Goal: Task Accomplishment & Management: Manage account settings

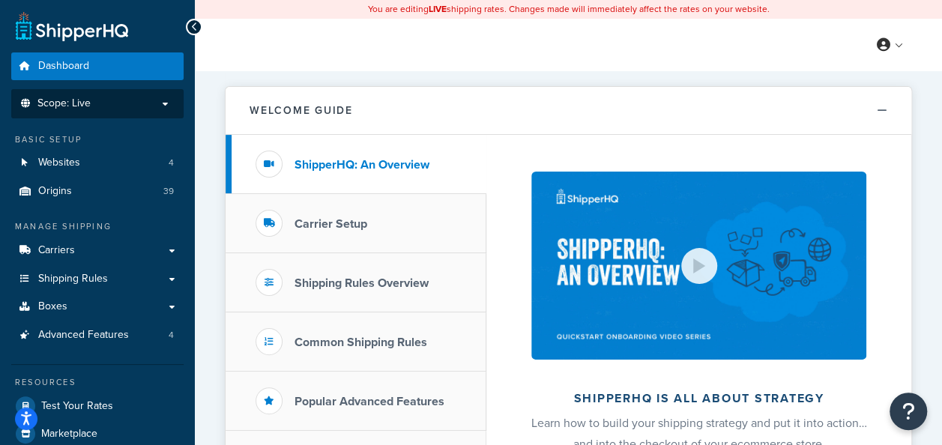
click at [85, 101] on span "Scope: Live" at bounding box center [63, 103] width 53 height 13
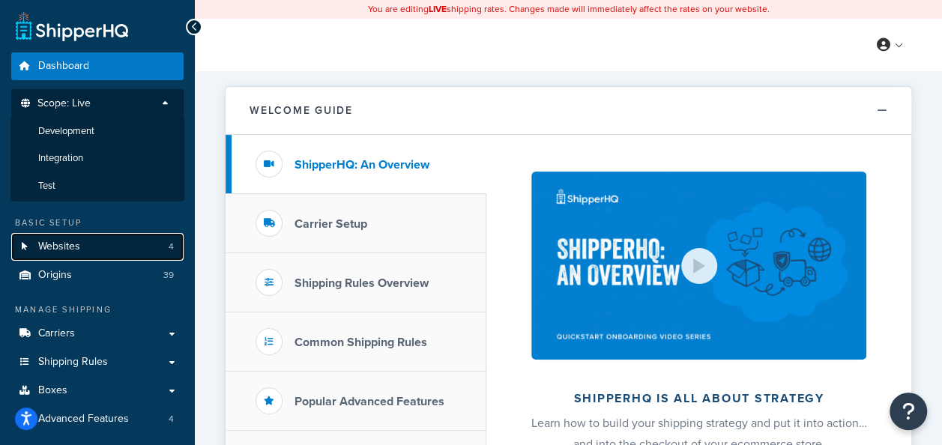
click at [100, 247] on link "Websites 4" at bounding box center [97, 247] width 172 height 28
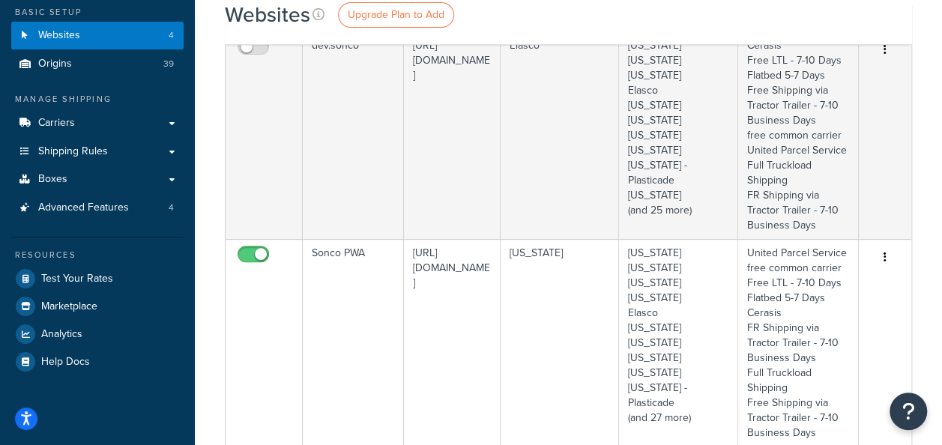
scroll to position [75, 0]
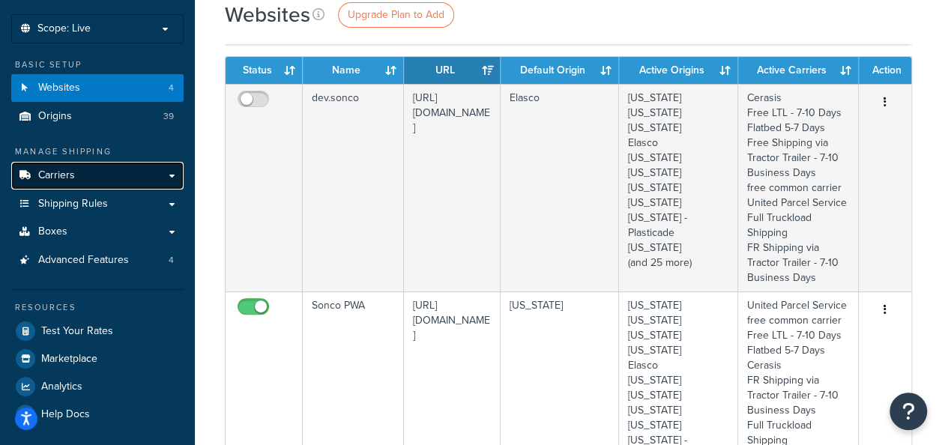
click at [178, 173] on link "Carriers" at bounding box center [97, 176] width 172 height 28
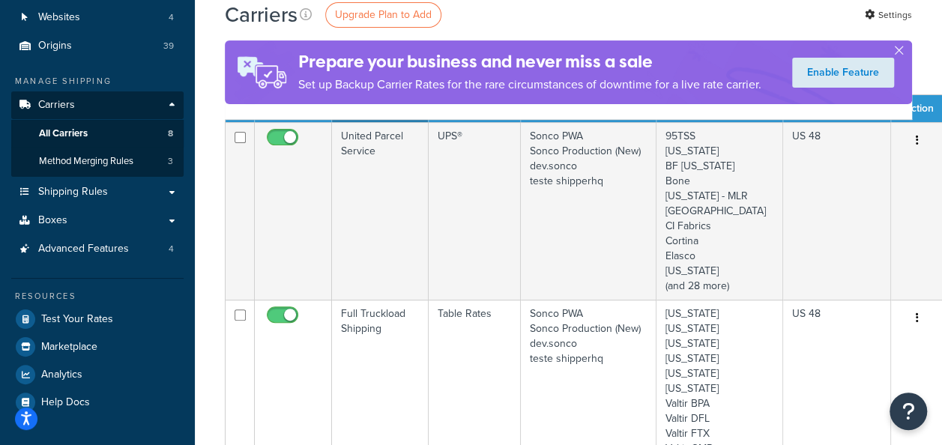
scroll to position [150, 0]
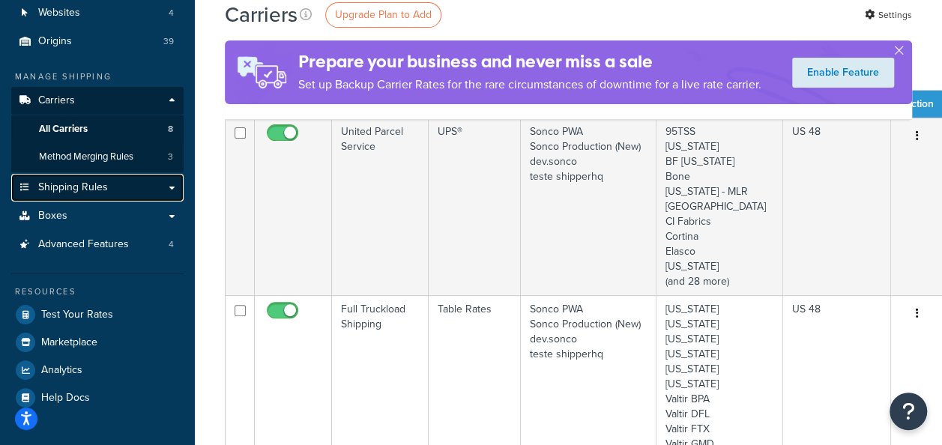
click at [172, 190] on link "Shipping Rules" at bounding box center [97, 188] width 172 height 28
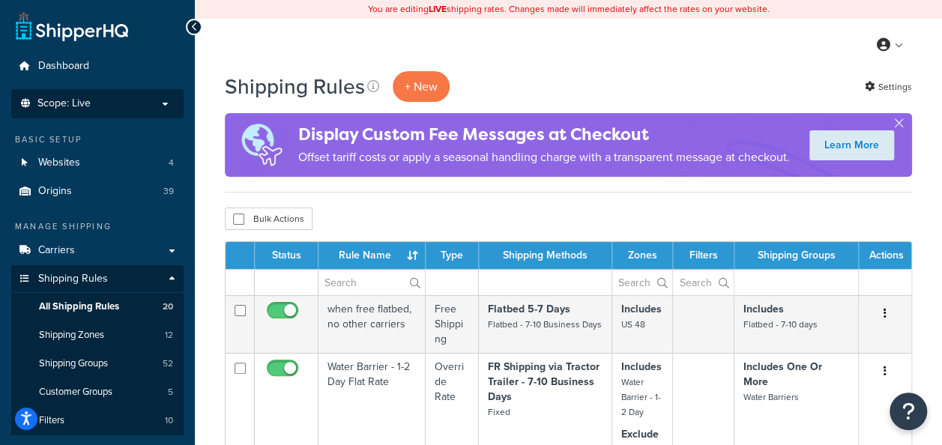
click at [165, 102] on p "Scope: Live" at bounding box center [97, 103] width 159 height 13
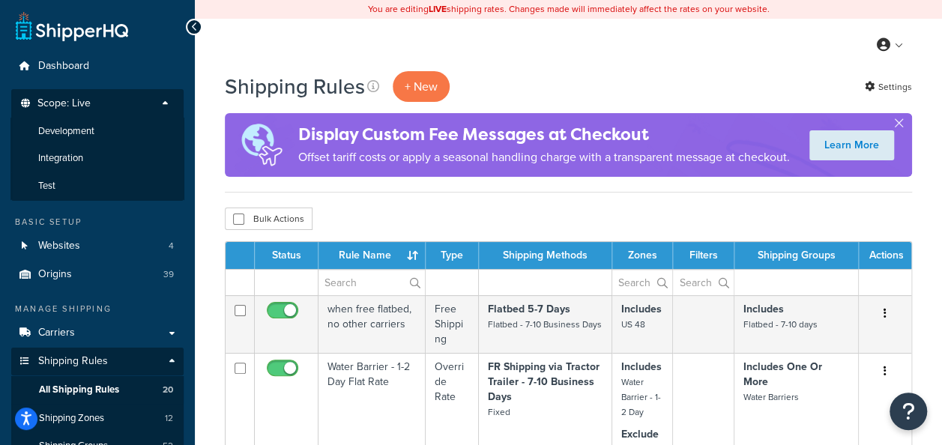
click at [517, 61] on div "My Profile Billing Global Settings Contact Us Logout" at bounding box center [568, 45] width 747 height 52
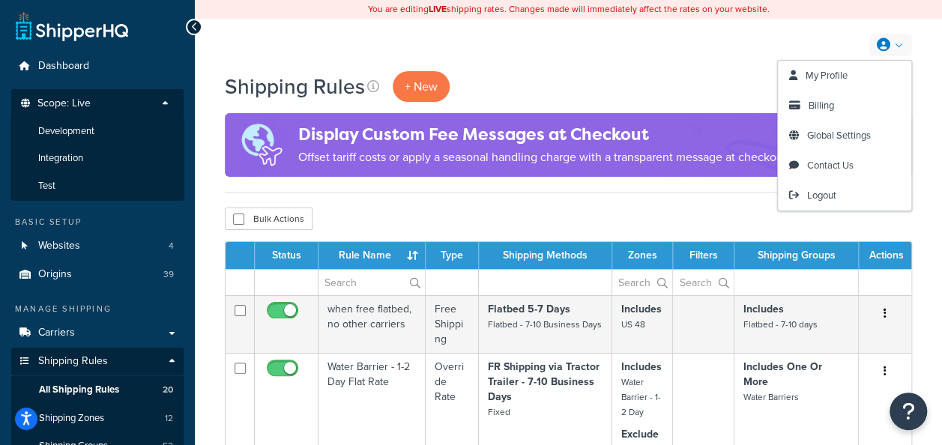
click at [900, 43] on link at bounding box center [891, 45] width 43 height 22
click at [822, 105] on span "Billing" at bounding box center [821, 105] width 25 height 14
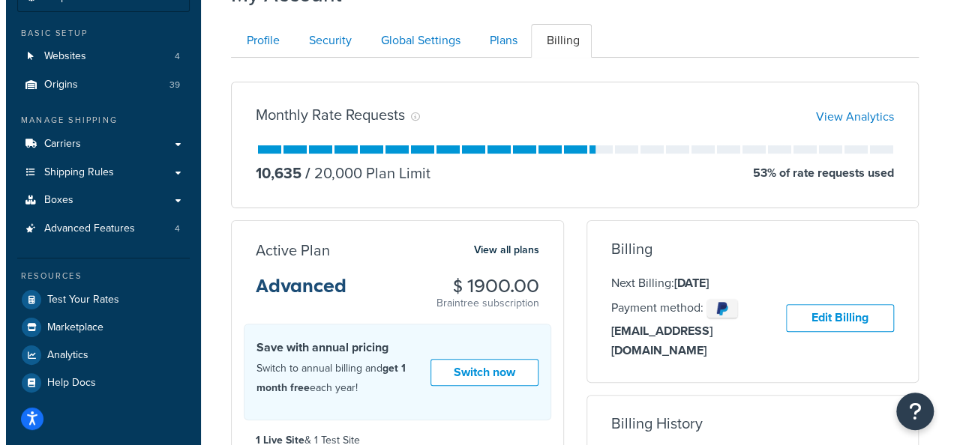
scroll to position [104, 0]
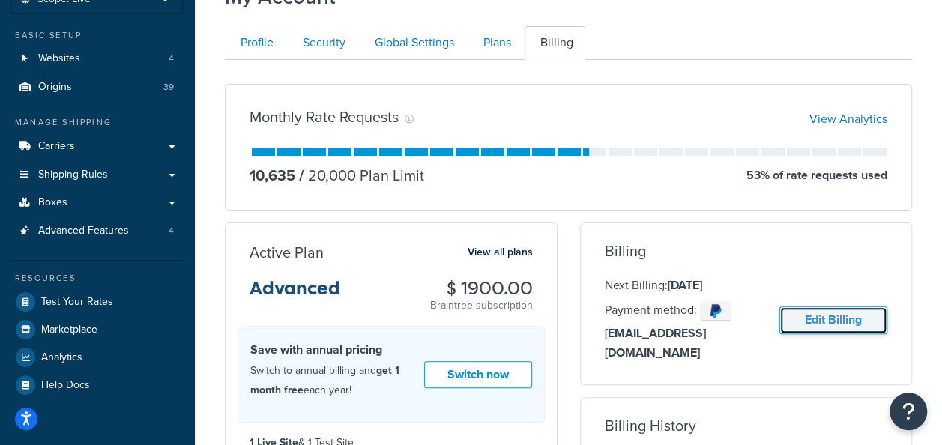
click at [847, 310] on link "Edit Billing" at bounding box center [834, 321] width 108 height 28
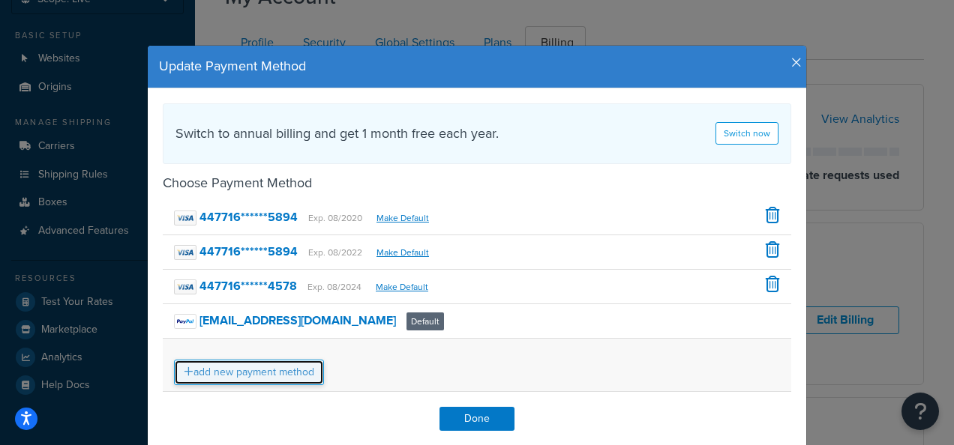
click at [238, 382] on link "add new payment method" at bounding box center [249, 372] width 150 height 25
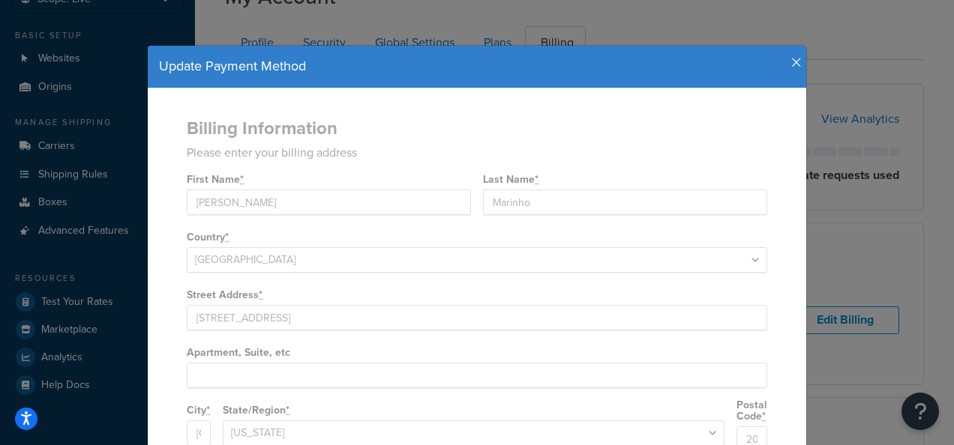
select select "MD"
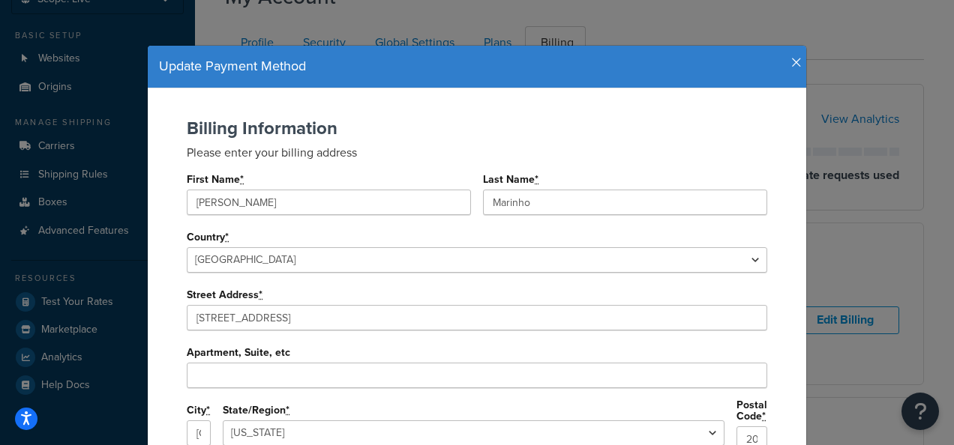
select select
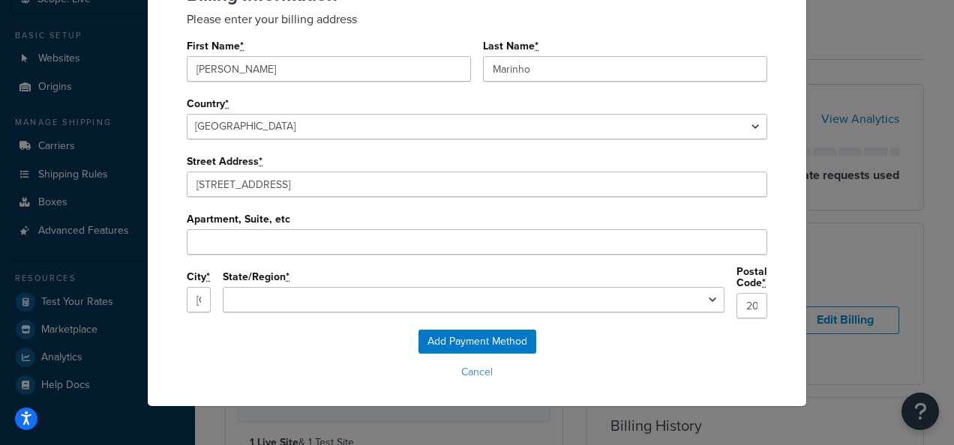
scroll to position [0, 0]
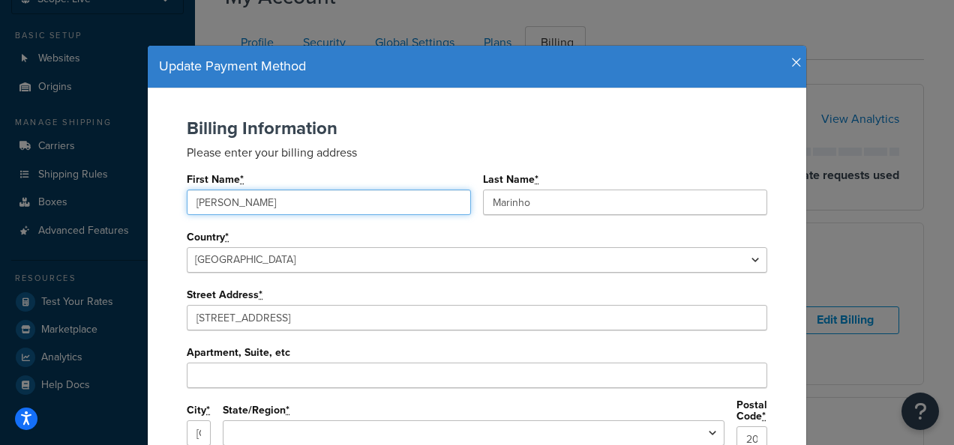
click at [335, 202] on input "[PERSON_NAME]" at bounding box center [329, 202] width 284 height 25
type input "G"
type input "Harsha"
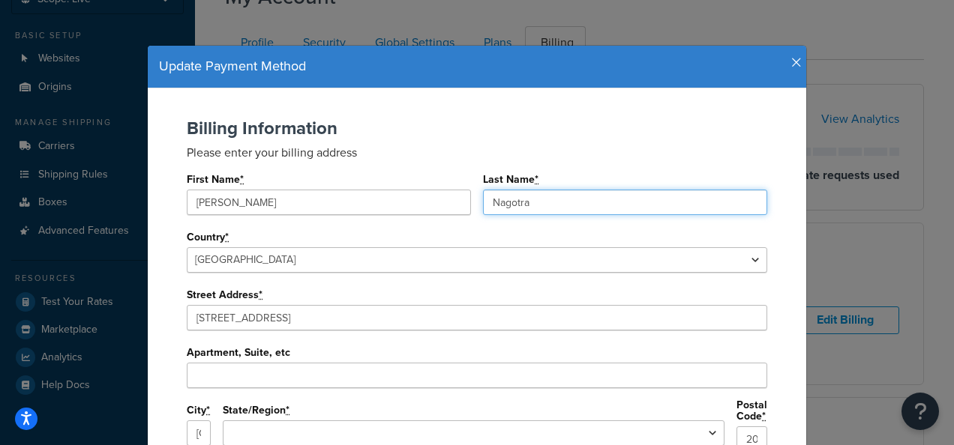
type input "Nagotra"
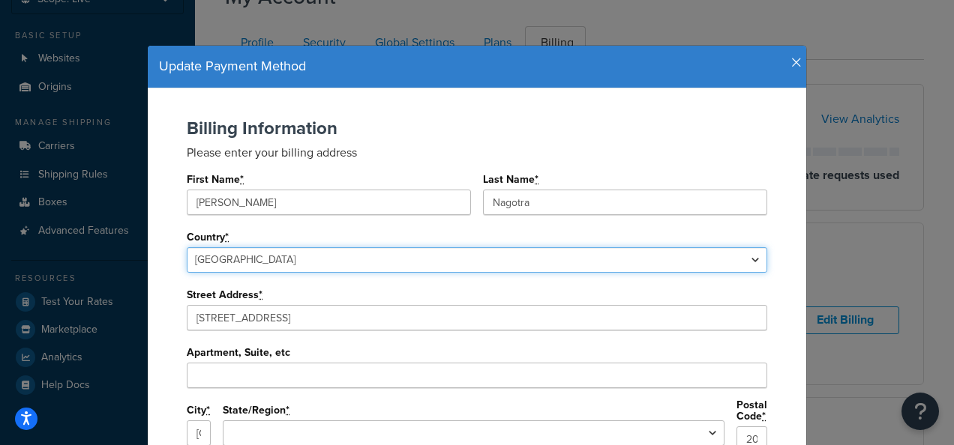
click at [417, 253] on select "United States Afghanistan Albania Algeria American Samoa Andorra Angola Anguill…" at bounding box center [477, 259] width 580 height 25
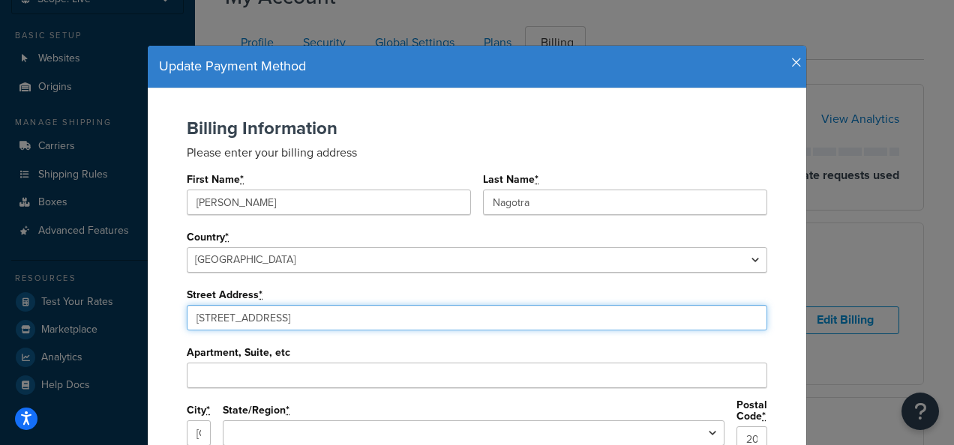
click at [618, 322] on input "9011 East Hampton Drive" at bounding box center [477, 317] width 580 height 25
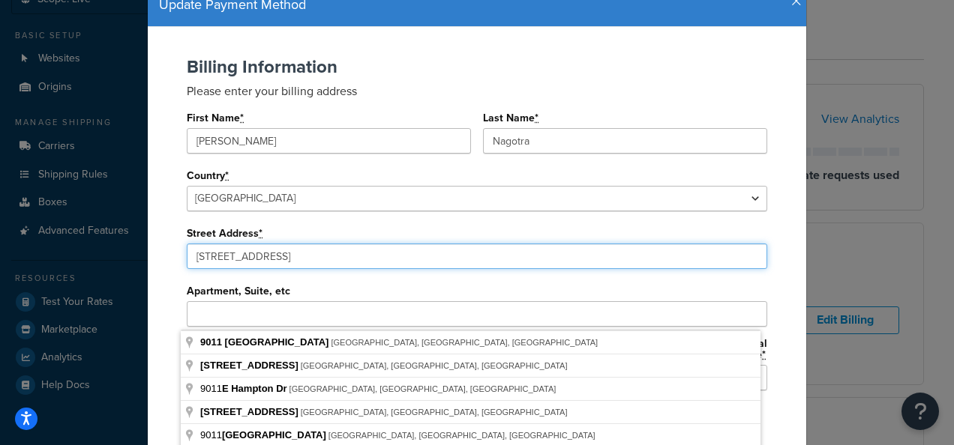
scroll to position [133, 0]
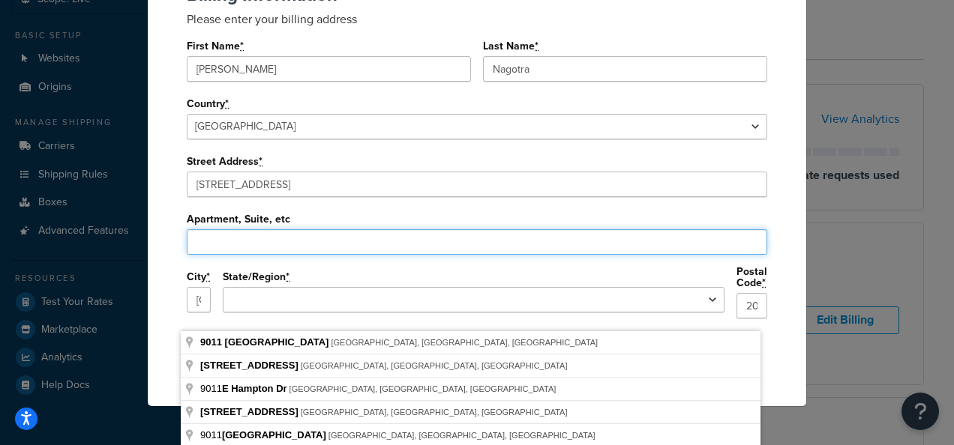
click at [265, 237] on input "Apartment, Suite, etc" at bounding box center [477, 241] width 580 height 25
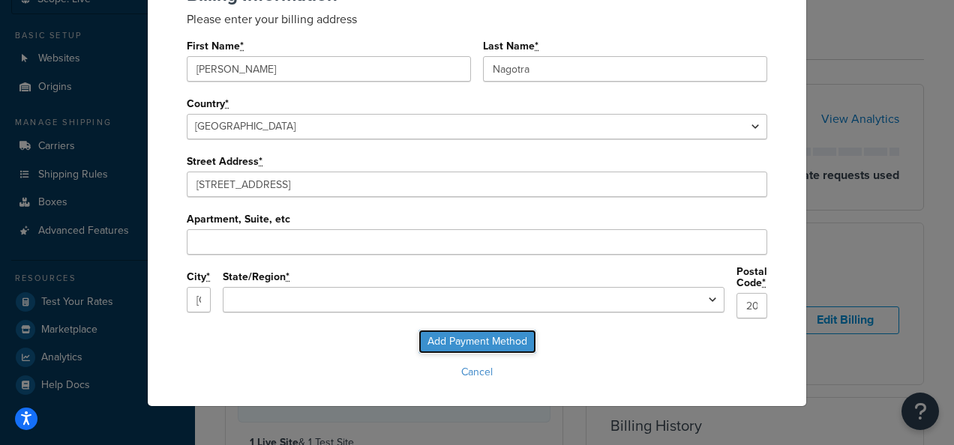
click at [507, 334] on input "Add Payment Method" at bounding box center [477, 342] width 118 height 24
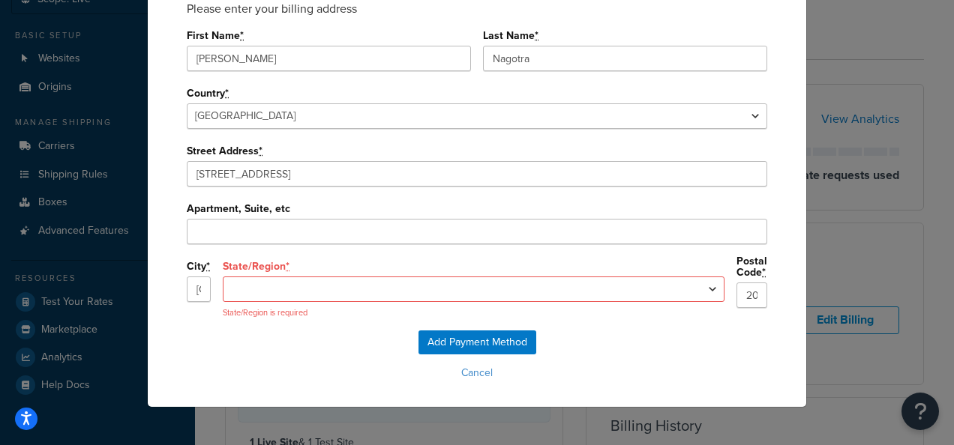
scroll to position [150, 0]
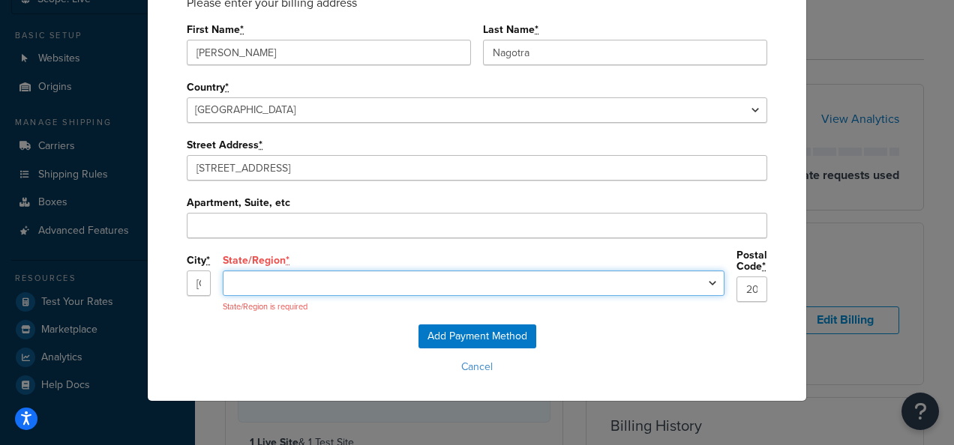
click at [595, 282] on select "Alabama Alaska Arizona Arkansas California Colorado Connecticut Delaware Florid…" at bounding box center [474, 283] width 502 height 25
click at [549, 279] on select "Alabama Alaska Arizona Arkansas California Colorado Connecticut Delaware Florid…" at bounding box center [474, 283] width 502 height 25
click at [588, 280] on select "Alabama Alaska Arizona Arkansas California Colorado Connecticut Delaware Florid…" at bounding box center [474, 283] width 502 height 25
select select "MD"
click at [340, 271] on select "Alabama Alaska Arizona Arkansas California Colorado Connecticut Delaware Florid…" at bounding box center [474, 283] width 502 height 25
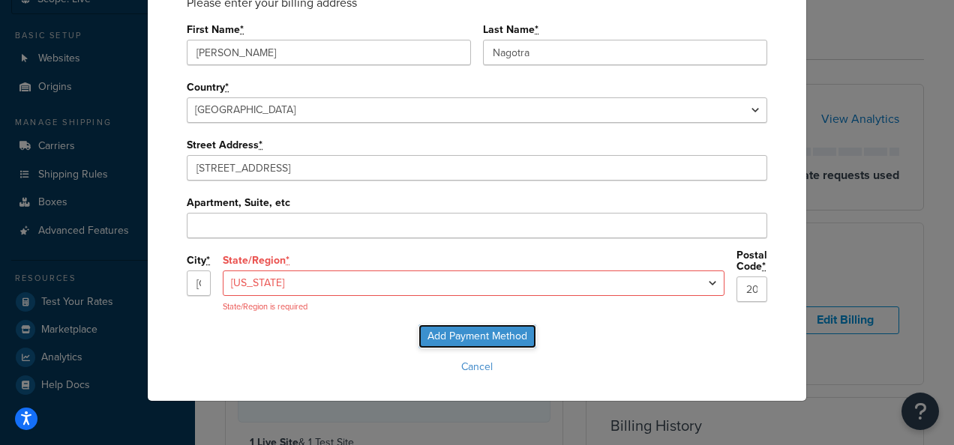
click at [483, 340] on input "Add Payment Method" at bounding box center [477, 337] width 118 height 24
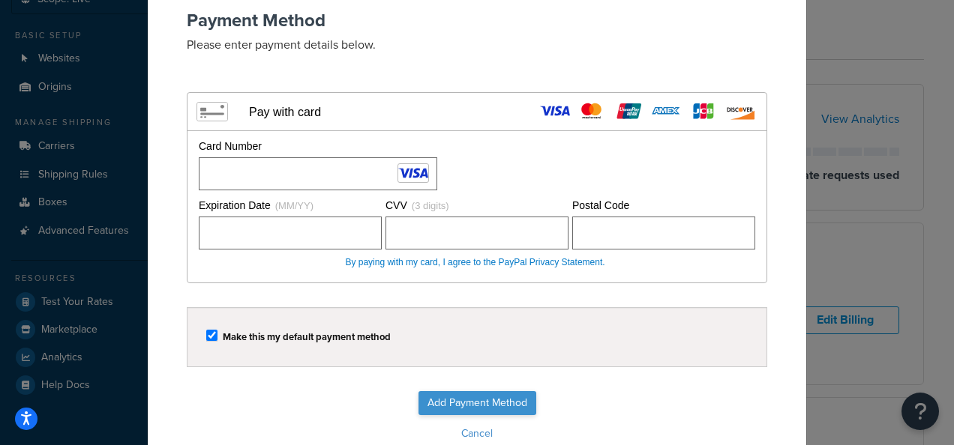
scroll to position [172, 0]
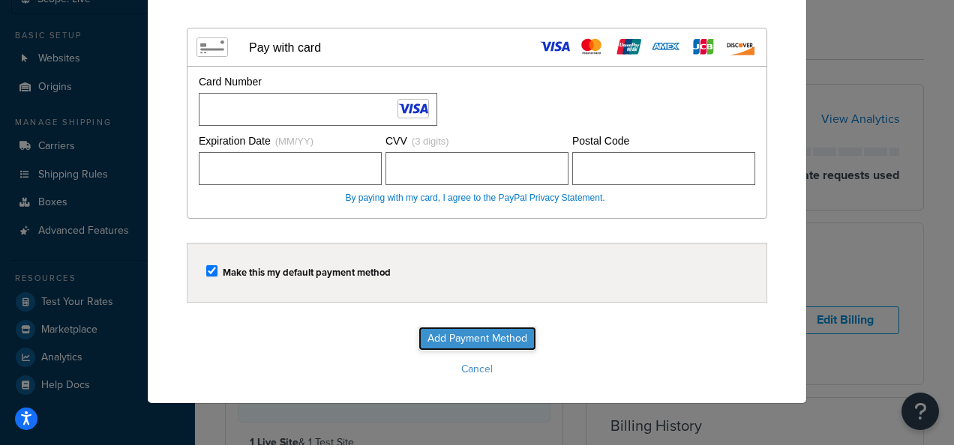
click at [492, 331] on input "Add Payment Method" at bounding box center [477, 339] width 118 height 24
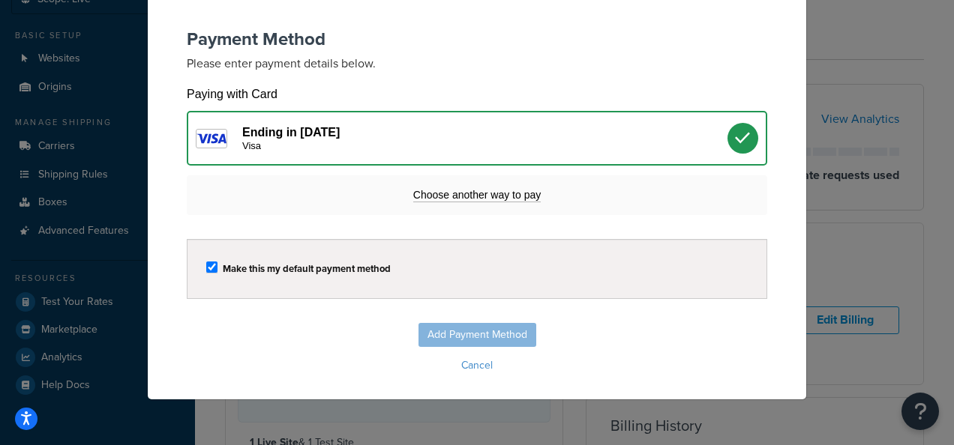
scroll to position [88, 0]
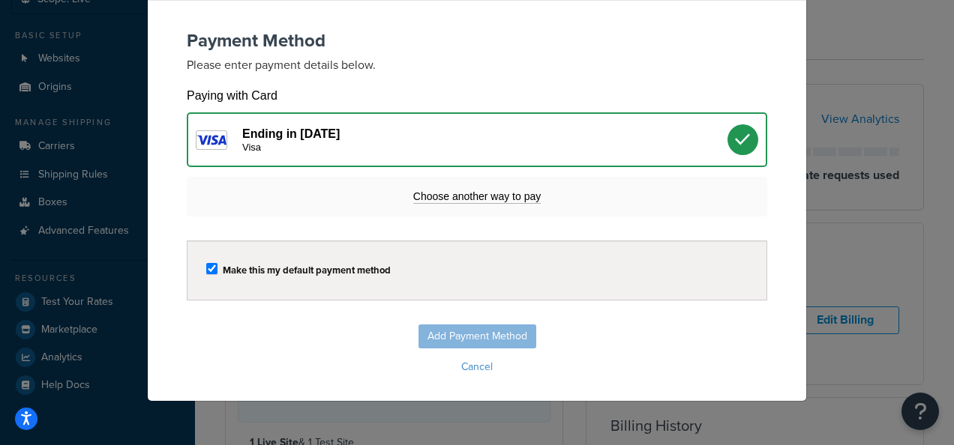
click at [871, 415] on div "Update Payment Method Payment Method Please enter payment details below. Visa M…" at bounding box center [477, 222] width 954 height 445
click at [867, 403] on div "Update Payment Method Payment Method Please enter payment details below. Visa M…" at bounding box center [477, 222] width 954 height 445
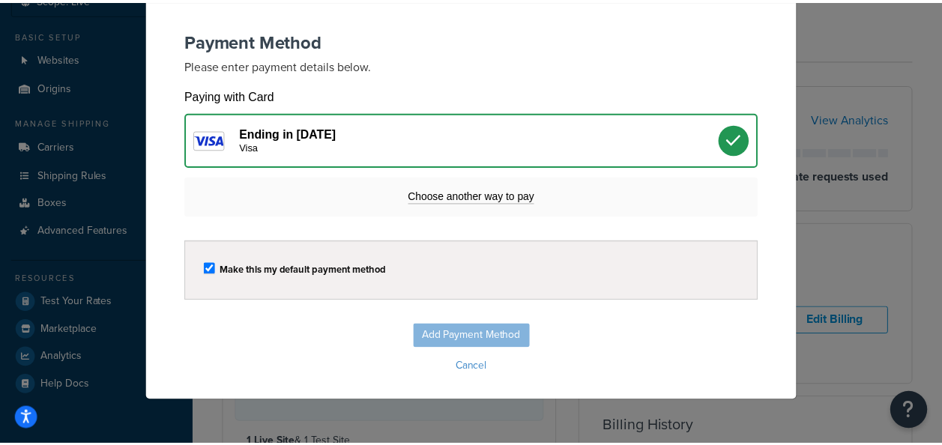
scroll to position [0, 0]
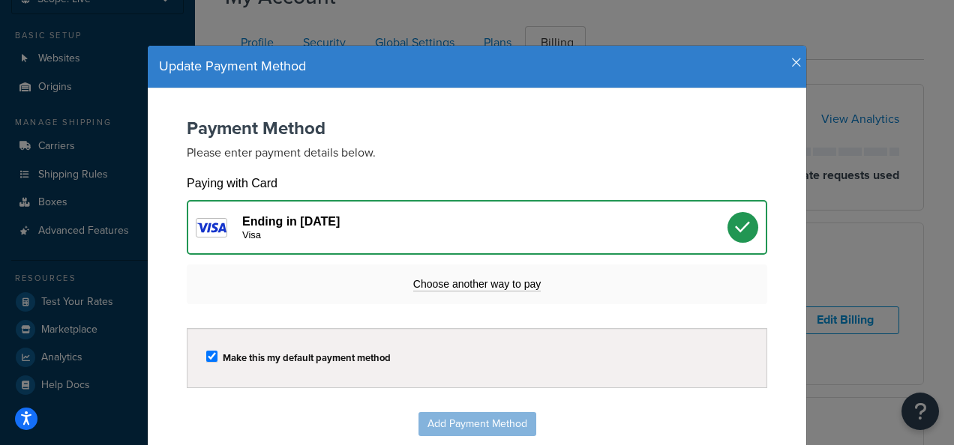
click at [791, 59] on icon "button" at bounding box center [796, 62] width 10 height 13
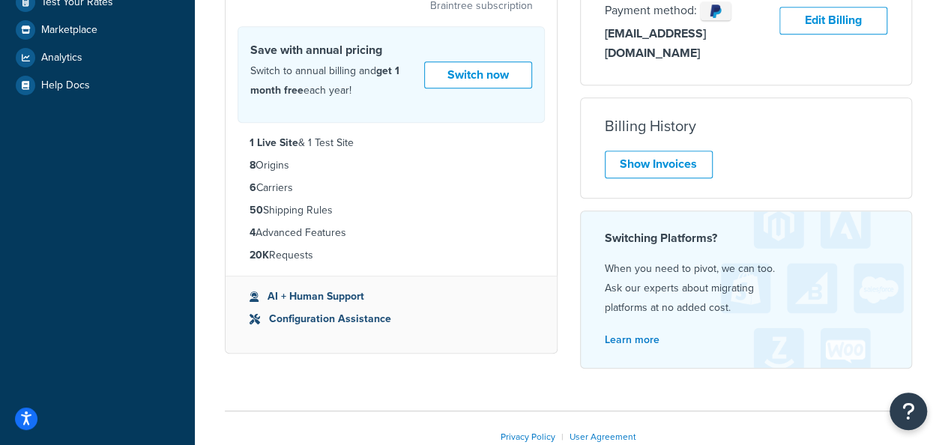
scroll to position [179, 0]
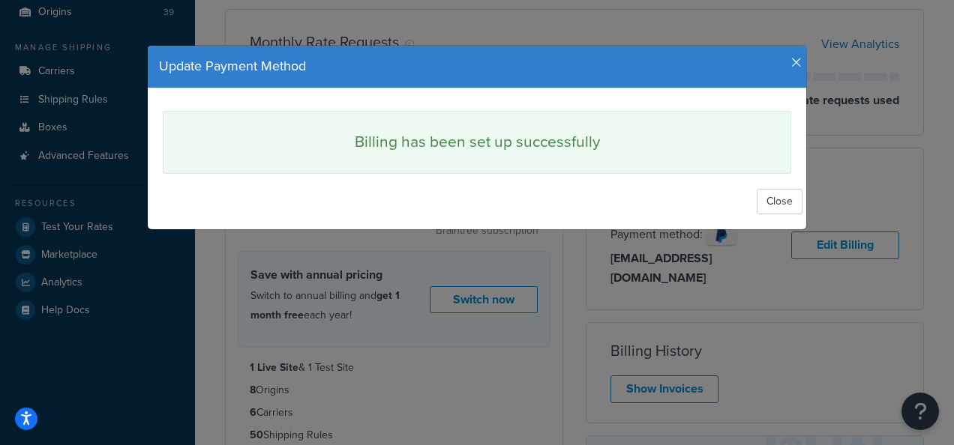
click at [792, 61] on icon "button" at bounding box center [796, 62] width 10 height 13
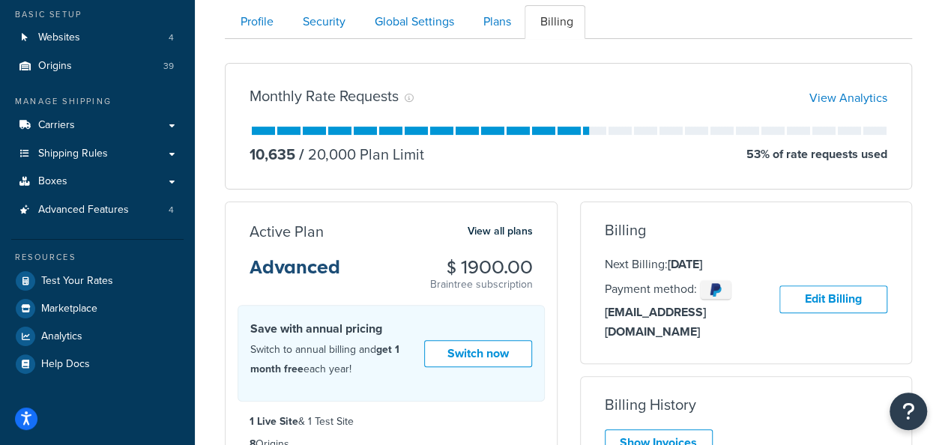
scroll to position [104, 0]
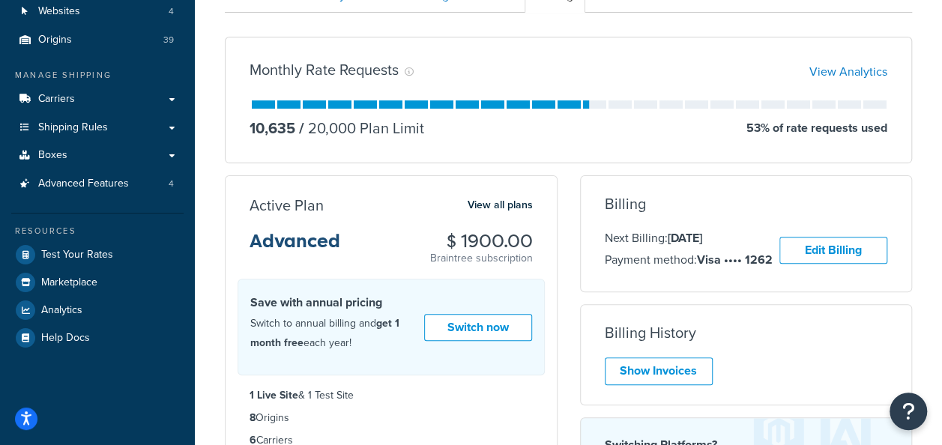
scroll to position [254, 0]
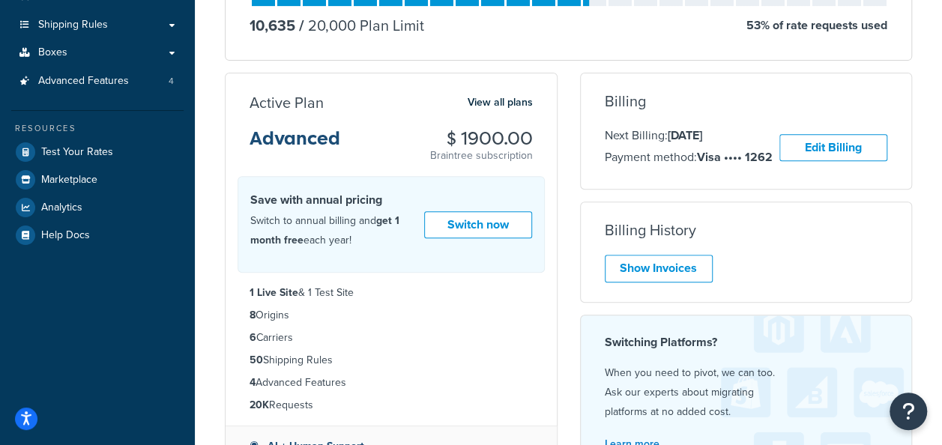
drag, startPoint x: 607, startPoint y: 136, endPoint x: 784, endPoint y: 178, distance: 181.7
click at [784, 178] on div "Billing Next Billing: [DATE] Payment method: Visa •••• 1262 Edit Billing Unfort…" at bounding box center [746, 131] width 333 height 117
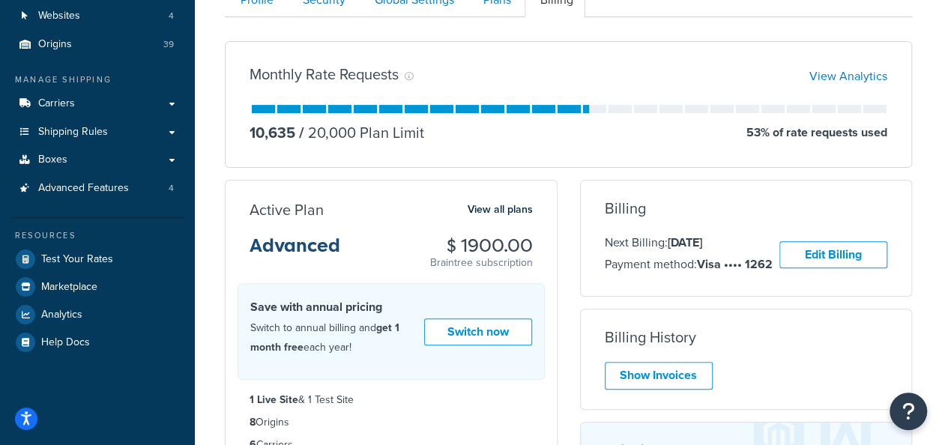
scroll to position [29, 0]
